Goal: Task Accomplishment & Management: Use online tool/utility

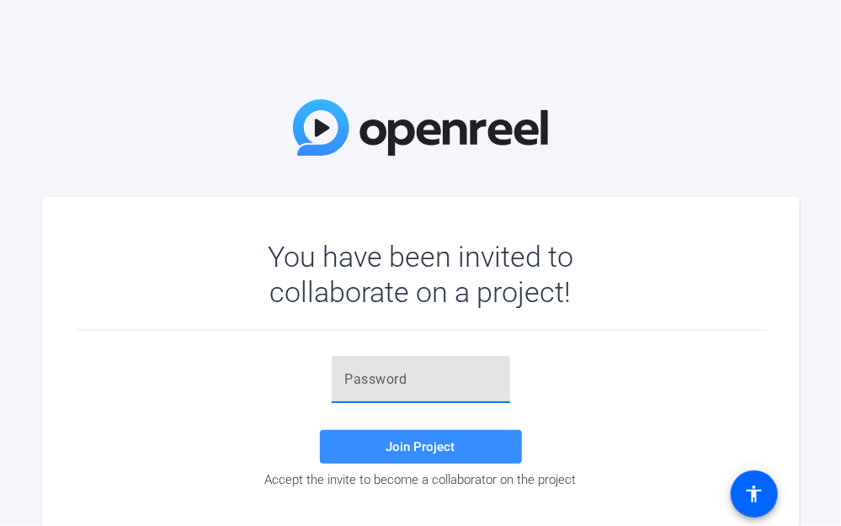
click at [418, 388] on input "text" at bounding box center [421, 380] width 152 height 20
paste input "=70S1U"
type input "=70S1U"
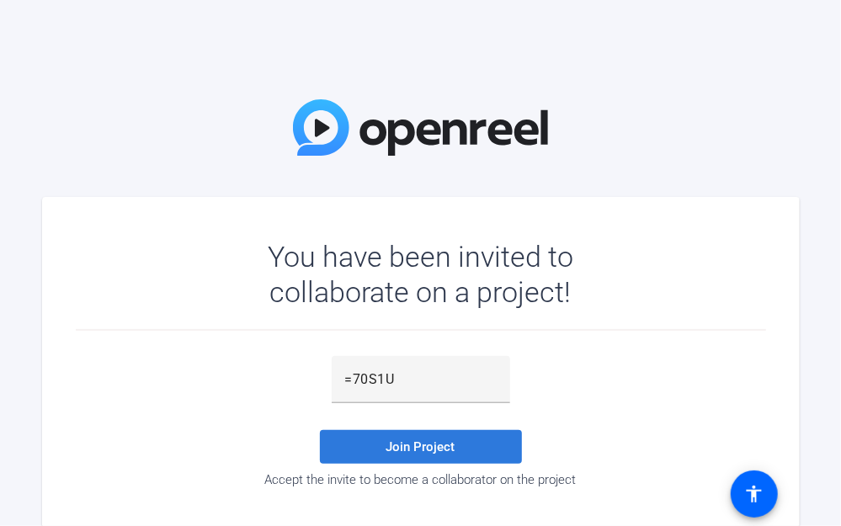
click at [414, 455] on span at bounding box center [421, 447] width 202 height 40
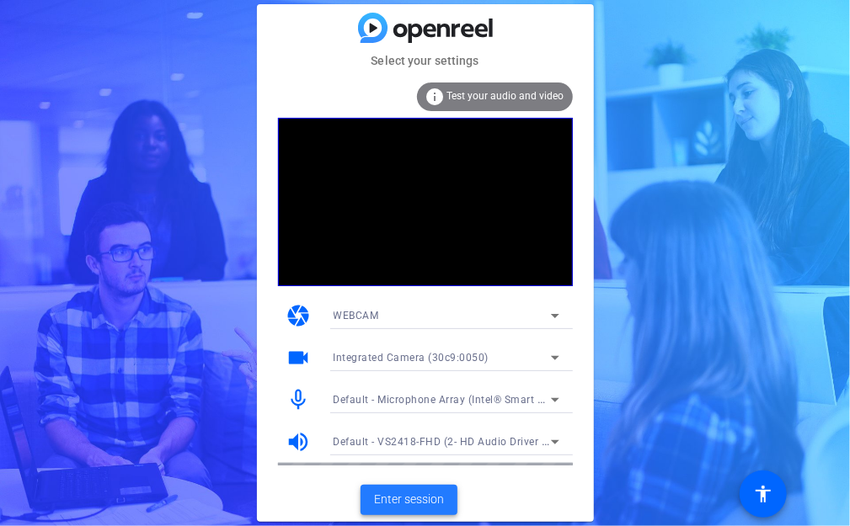
click at [423, 503] on span "Enter session" at bounding box center [409, 500] width 70 height 18
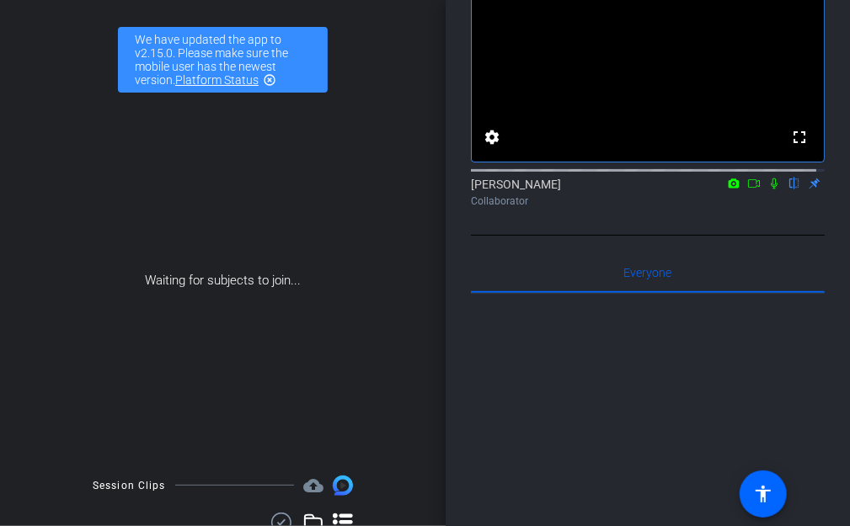
scroll to position [120, 0]
